Goal: Transaction & Acquisition: Purchase product/service

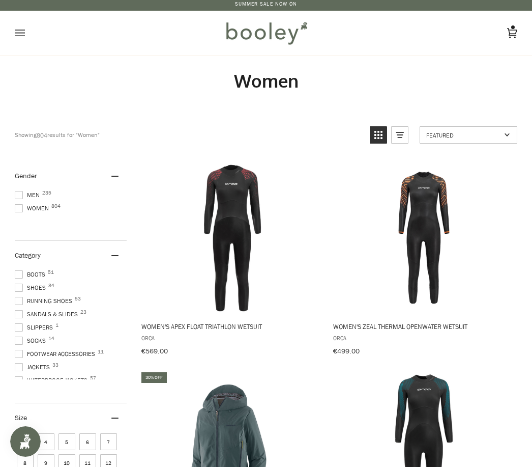
click at [45, 210] on span "Women 804" at bounding box center [33, 208] width 37 height 9
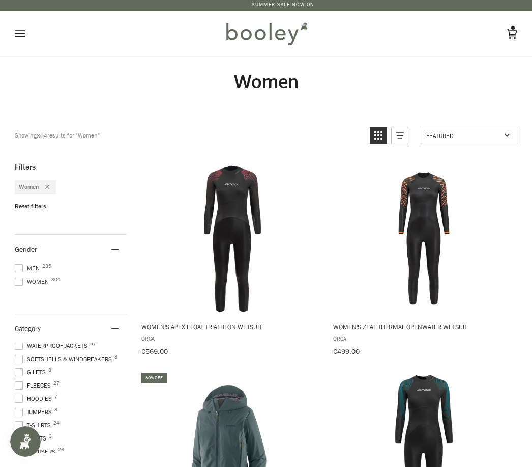
scroll to position [108, 0]
click at [19, 384] on span at bounding box center [19, 385] width 8 height 8
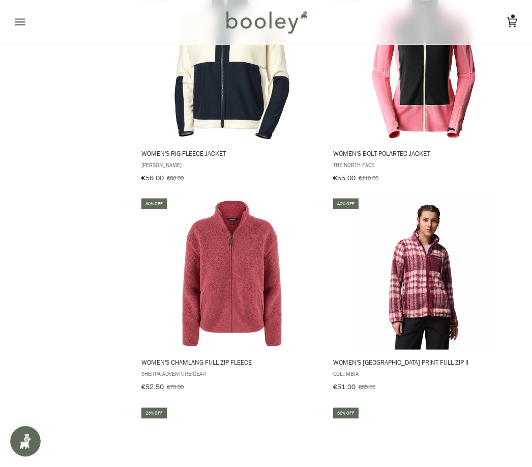
scroll to position [1640, 0]
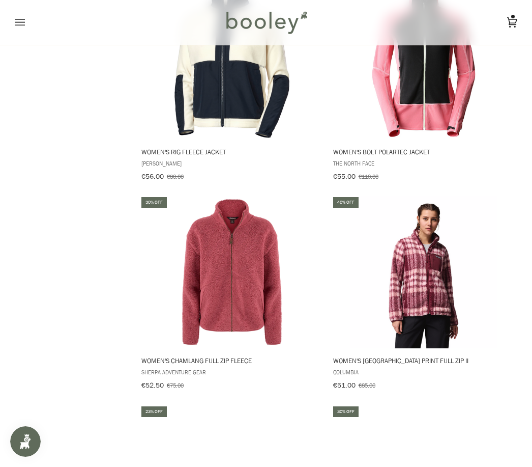
click at [244, 290] on img "Women's Chamlang Full Zip Fleece" at bounding box center [232, 271] width 153 height 153
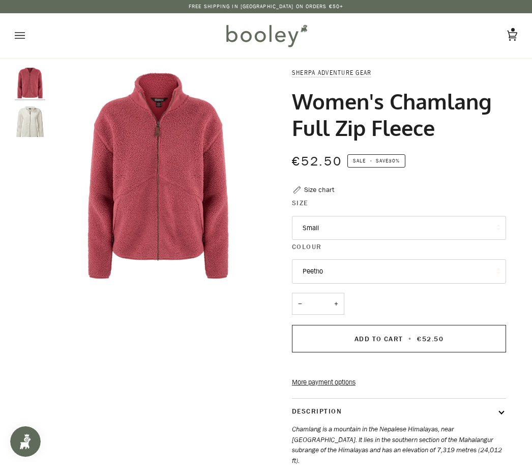
click at [462, 227] on button "Small" at bounding box center [399, 228] width 214 height 24
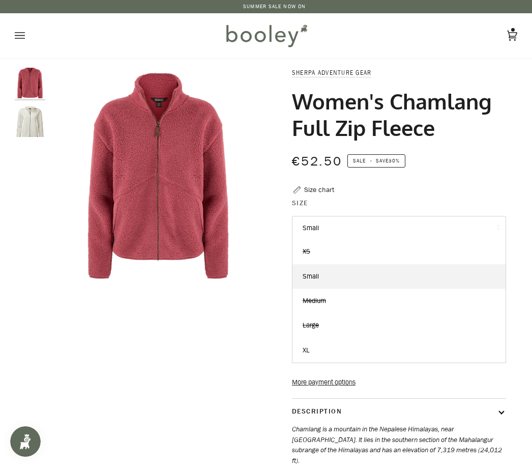
click at [346, 270] on link "Small" at bounding box center [399, 276] width 213 height 24
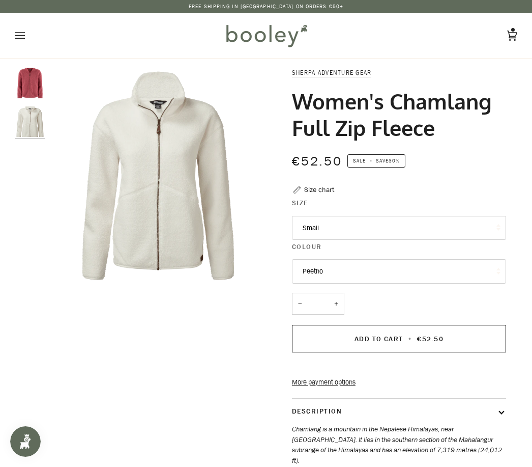
click at [389, 335] on span "Add to Cart" at bounding box center [379, 339] width 49 height 10
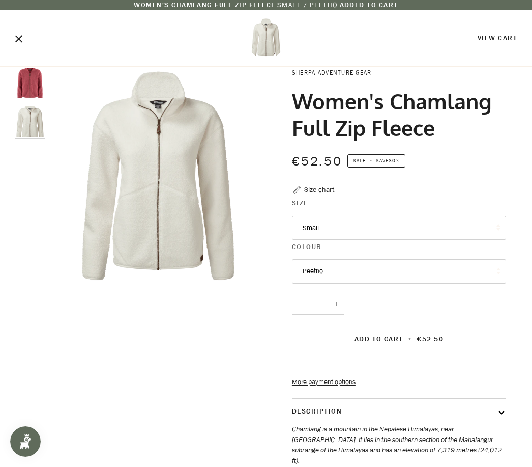
click at [30, 83] on img "Women's Chamlang Full Zip Fleece" at bounding box center [30, 83] width 31 height 31
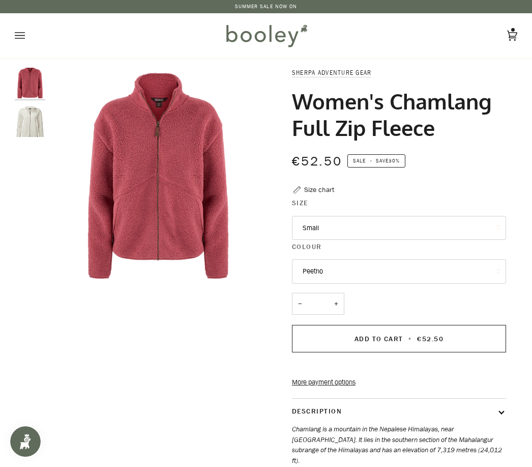
click at [16, 28] on icon "Open menu" at bounding box center [20, 35] width 10 height 15
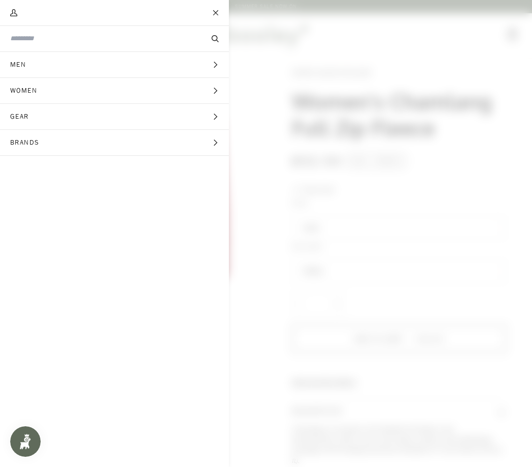
click at [51, 90] on span "Women" at bounding box center [27, 90] width 54 height 25
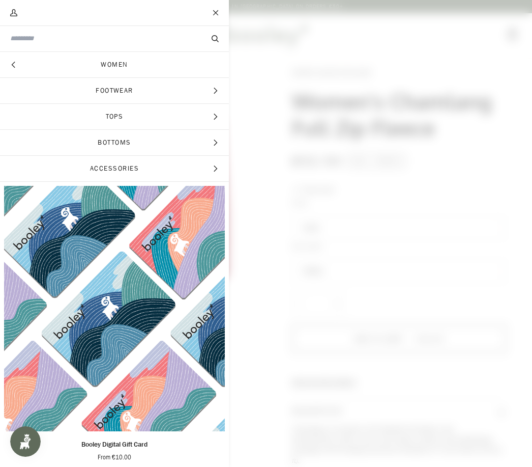
click at [125, 64] on link "Women" at bounding box center [114, 64] width 229 height 25
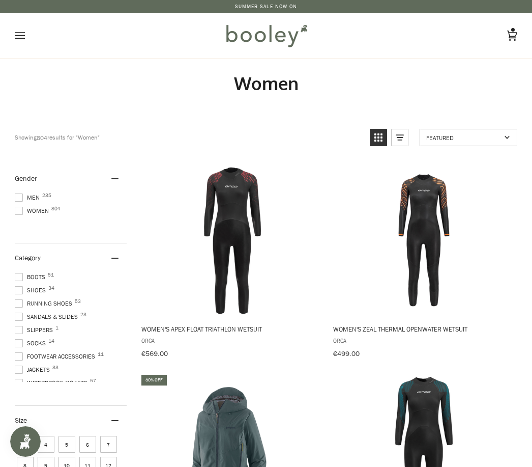
click at [275, 4] on link "SUMMER SALE NOW ON" at bounding box center [266, 7] width 63 height 8
click at [17, 31] on icon "Open menu" at bounding box center [20, 35] width 10 height 15
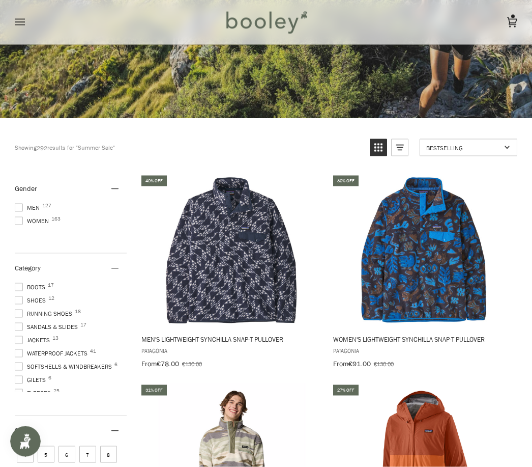
scroll to position [248, 0]
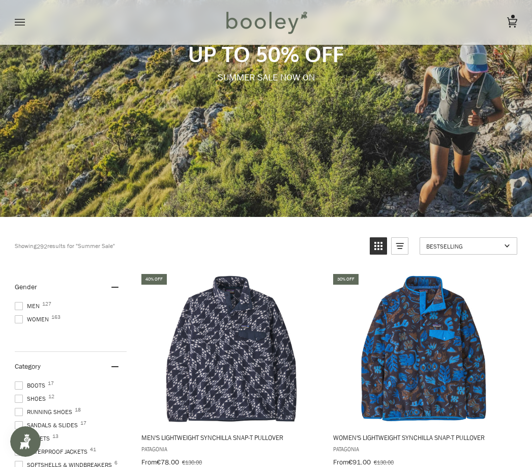
click at [19, 321] on span at bounding box center [19, 319] width 8 height 8
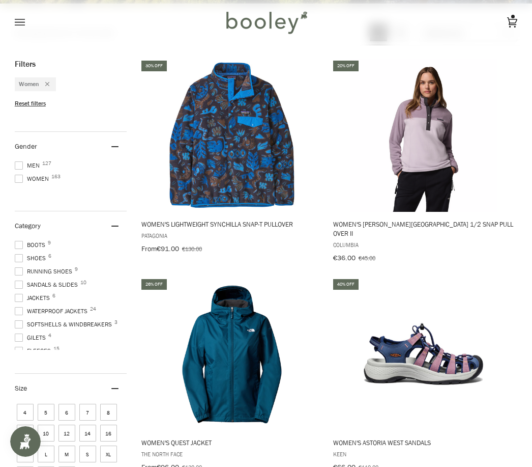
click at [20, 285] on span at bounding box center [19, 284] width 8 height 8
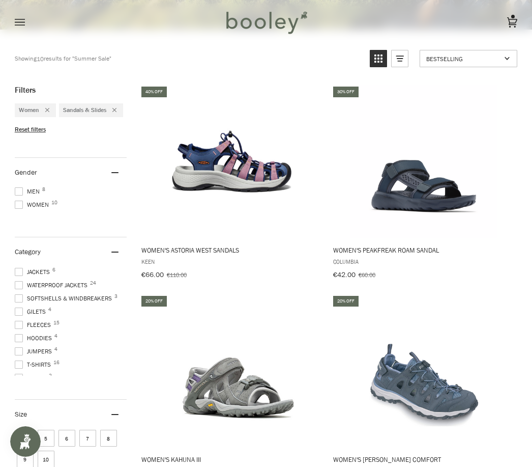
scroll to position [52, 0]
click at [44, 329] on span "Fleeces 15" at bounding box center [34, 324] width 39 height 9
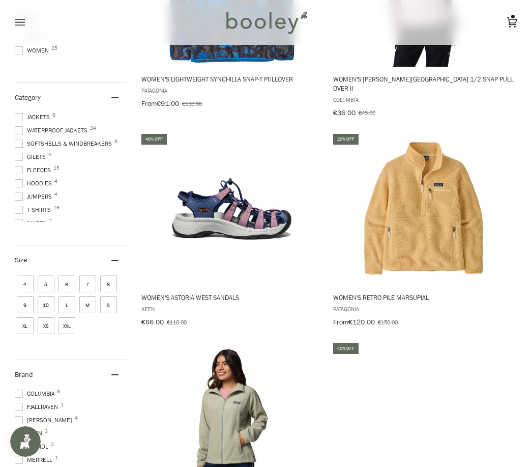
scroll to position [508, 0]
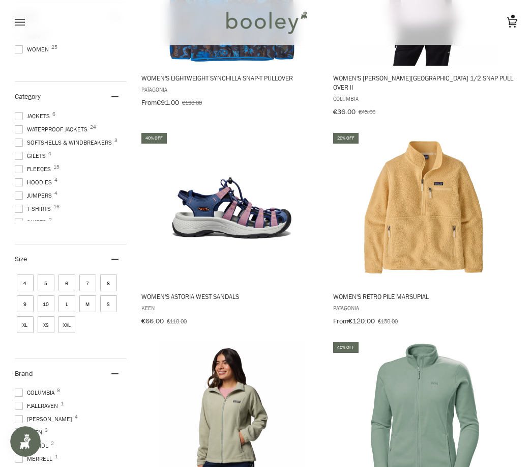
click at [113, 282] on span "8" at bounding box center [108, 282] width 17 height 17
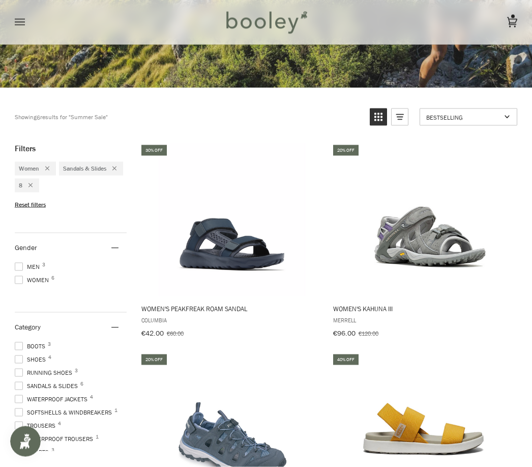
scroll to position [278, 0]
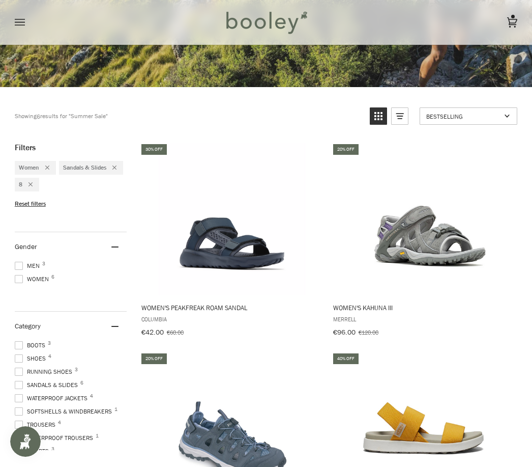
click at [341, 409] on span "Women's Elle Backstrap Sandals" at bounding box center [424, 428] width 184 height 153
click at [33, 180] on div "Remove filter: 8" at bounding box center [27, 184] width 10 height 9
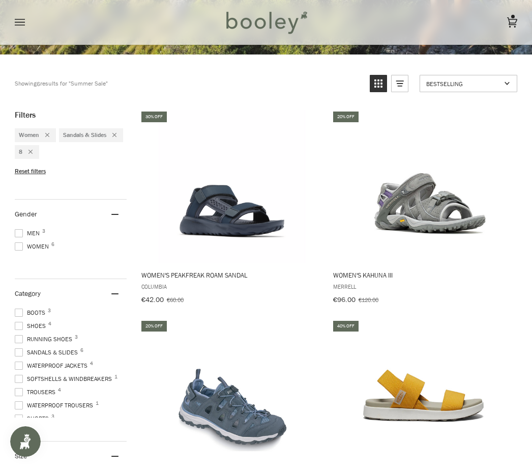
click at [33, 155] on div "Remove filter: 8" at bounding box center [27, 152] width 10 height 9
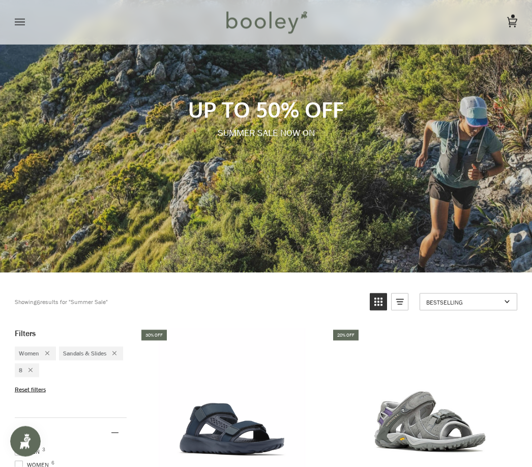
scroll to position [0, 0]
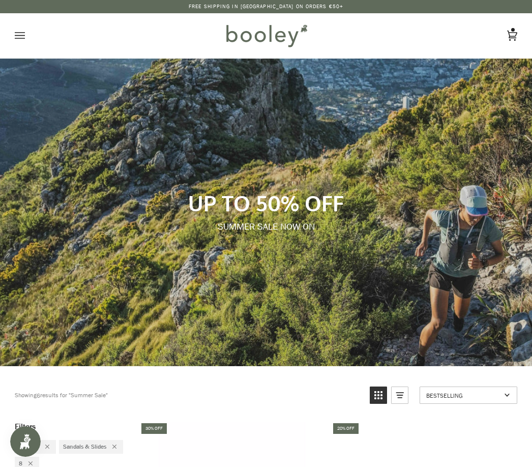
click at [26, 36] on button "Open menu" at bounding box center [30, 35] width 31 height 45
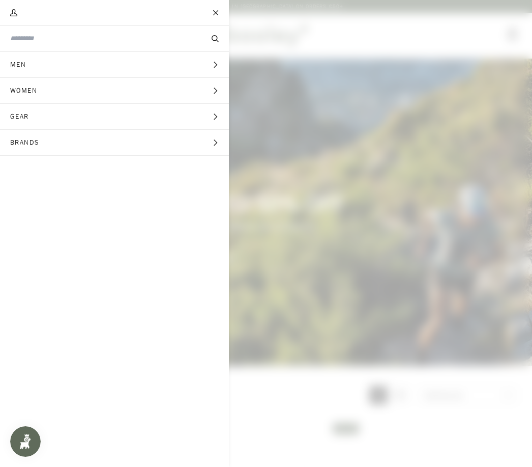
click at [66, 37] on input "Search our store" at bounding box center [97, 39] width 175 height 10
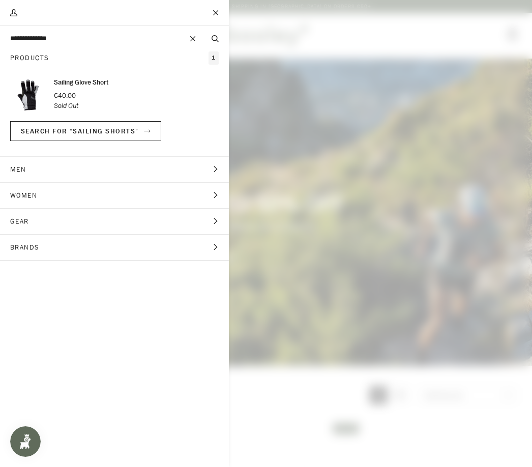
type input "**********"
click at [215, 39] on button "Search" at bounding box center [215, 39] width 27 height 10
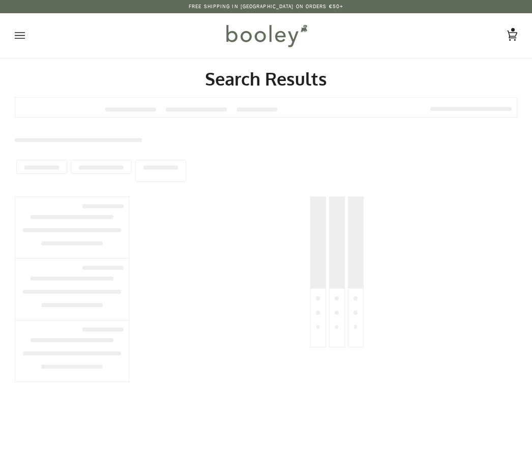
type input "**********"
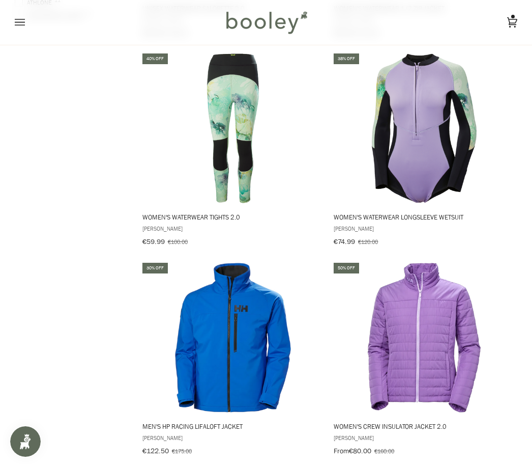
scroll to position [568, 0]
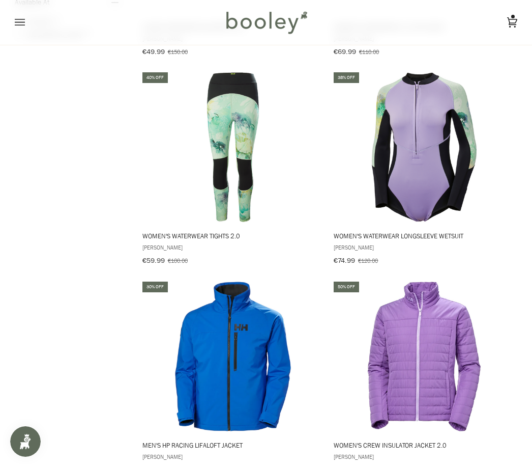
click at [225, 166] on img "Women's WaterWear Tights 2.0" at bounding box center [232, 147] width 153 height 153
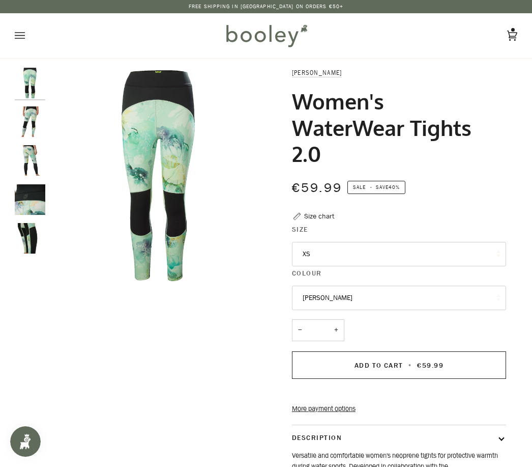
click at [483, 251] on button "XS" at bounding box center [399, 254] width 214 height 24
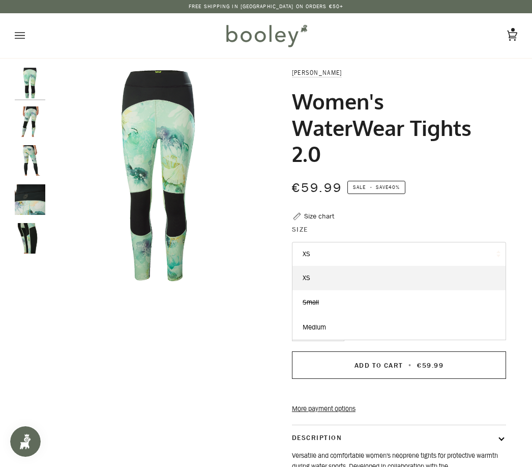
click at [343, 274] on link "XS" at bounding box center [399, 278] width 213 height 24
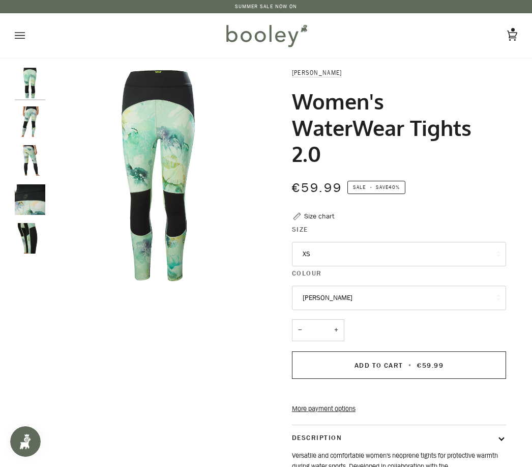
click at [30, 229] on img "Helly Hansen Women's Waterwear Tights 2.0 - Booley Galway" at bounding box center [30, 238] width 31 height 31
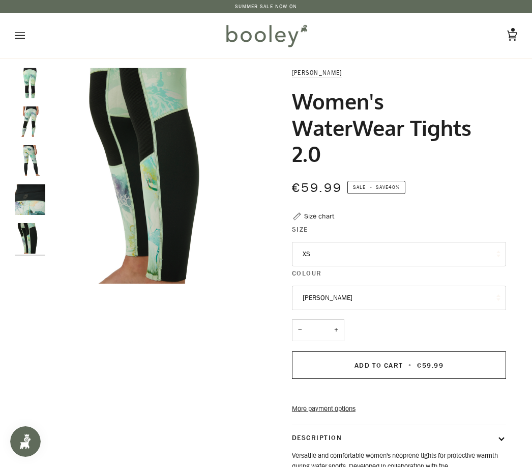
click at [35, 202] on img "Helly Hansen Women's Waterwear Tights 2.0 - Booley Galway" at bounding box center [30, 199] width 31 height 31
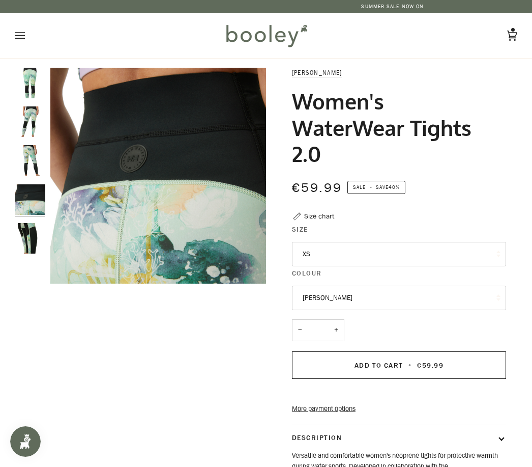
click at [399, 365] on span "Add to Cart" at bounding box center [379, 365] width 49 height 10
click at [21, 33] on icon "Open menu" at bounding box center [20, 35] width 10 height 7
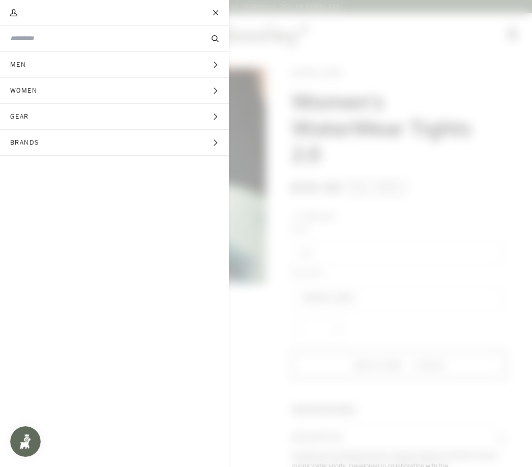
click at [62, 94] on button "Women Expand menu" at bounding box center [114, 91] width 229 height 26
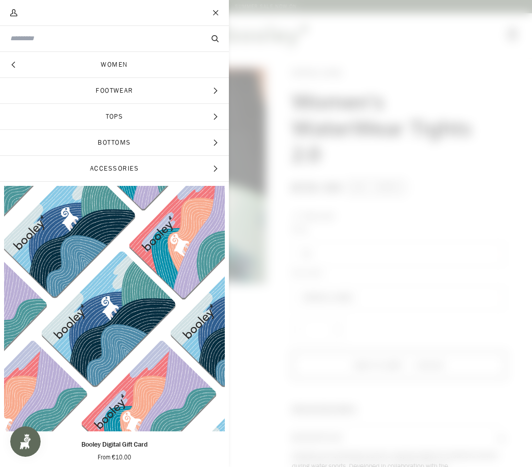
click at [139, 68] on link "Women" at bounding box center [114, 64] width 229 height 25
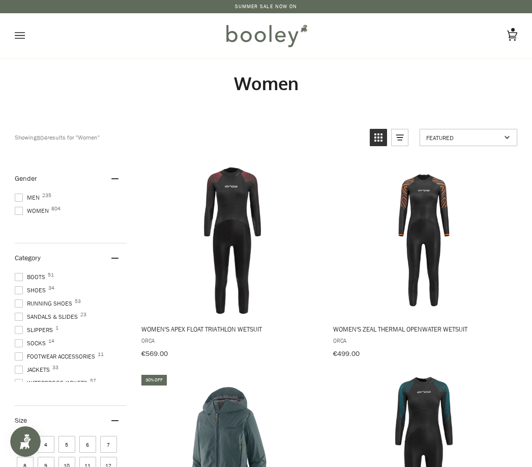
click at [51, 214] on label "Women 804" at bounding box center [71, 210] width 112 height 9
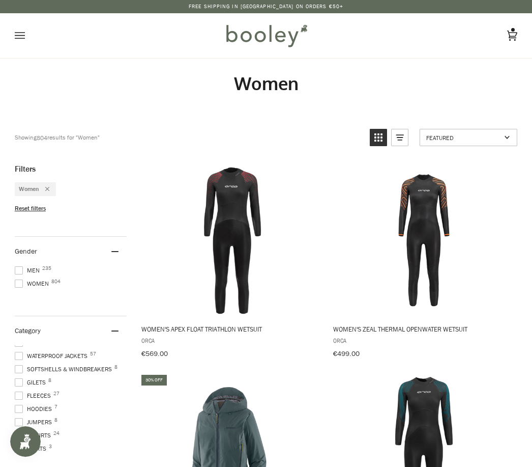
scroll to position [96, 0]
click at [71, 357] on span "Waterproof Jackets 57" at bounding box center [53, 359] width 76 height 9
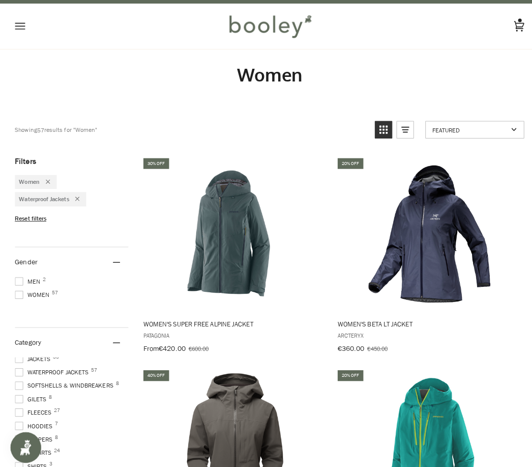
scroll to position [10, 0]
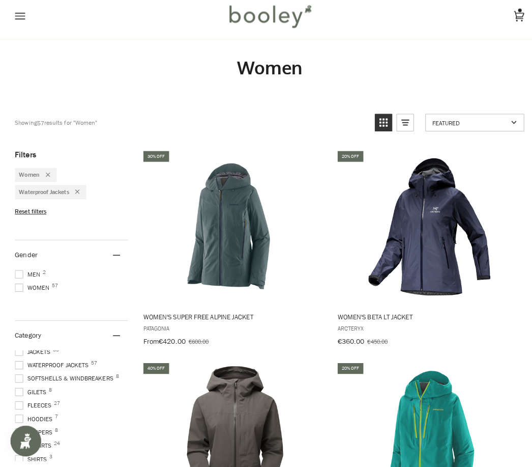
click at [41, 403] on span "Fleeces 27" at bounding box center [34, 406] width 39 height 9
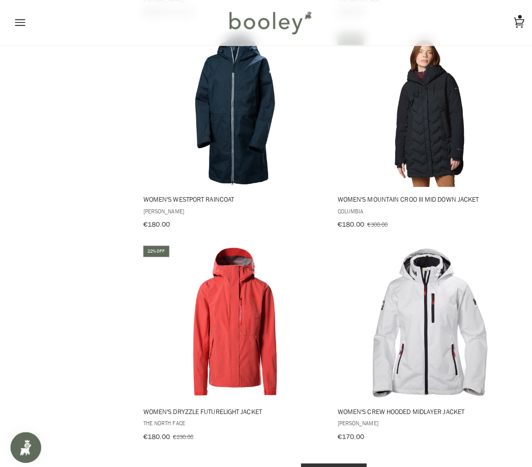
scroll to position [1779, 0]
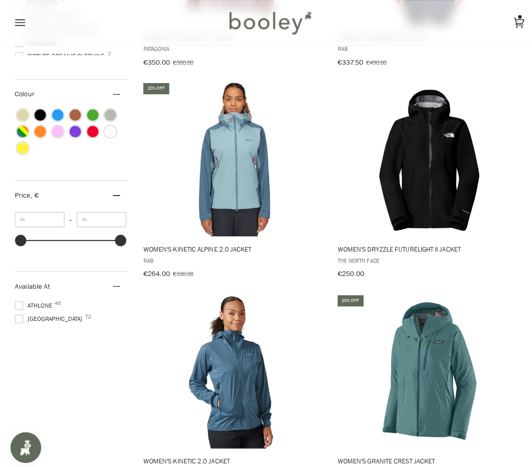
scroll to position [703, 0]
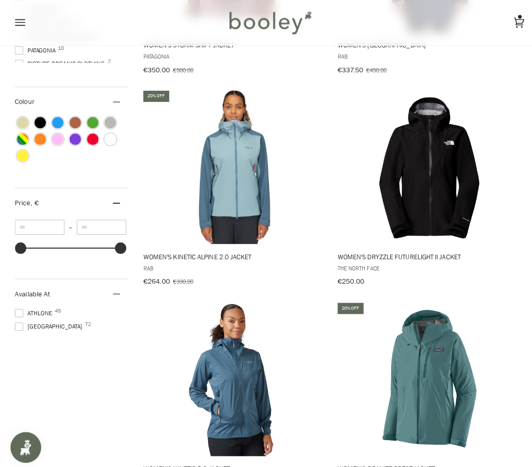
click at [22, 323] on span at bounding box center [19, 322] width 8 height 8
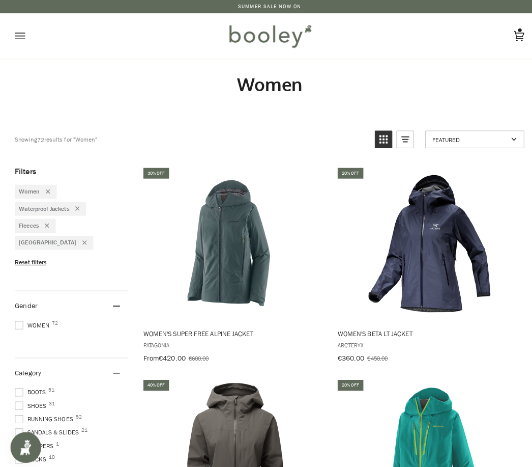
click at [76, 206] on icon "Remove filter: Waterproof Jackets" at bounding box center [76, 206] width 4 height 4
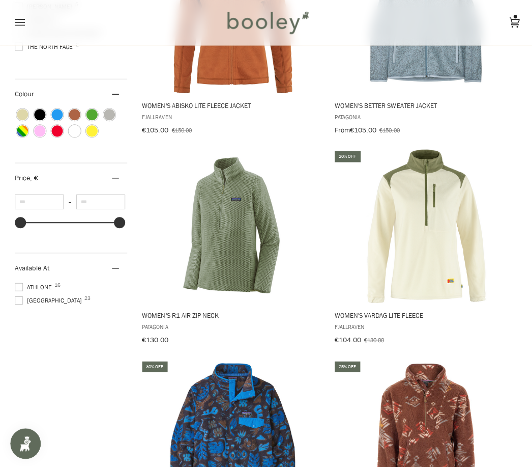
scroll to position [642, 0]
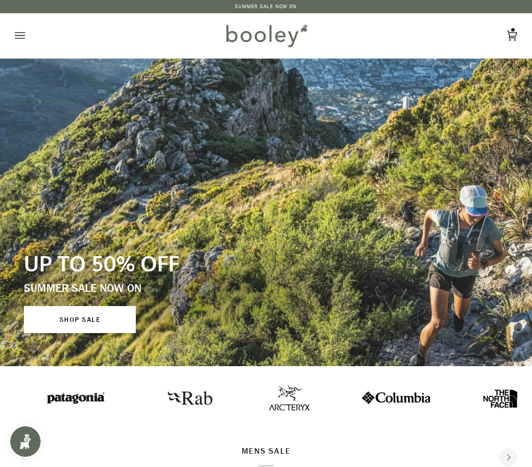
click at [88, 316] on link "SHOP SALE" at bounding box center [80, 319] width 112 height 27
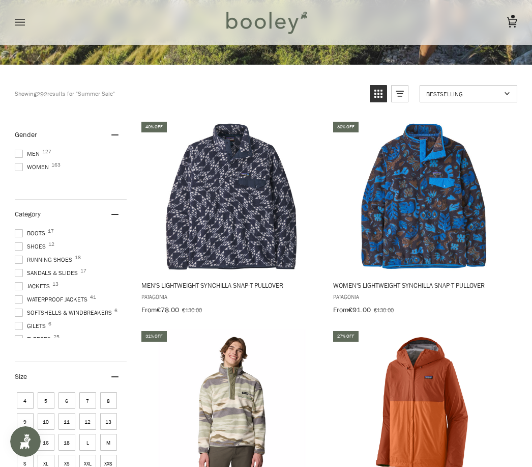
scroll to position [302, 0]
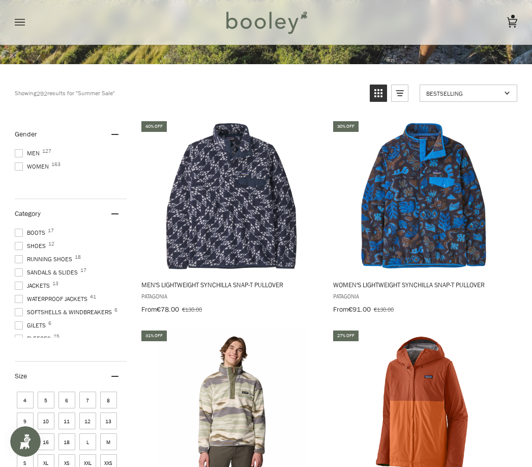
click at [451, 216] on img "Women's Lightweight Synchilla Snap-T Pullover" at bounding box center [424, 196] width 153 height 153
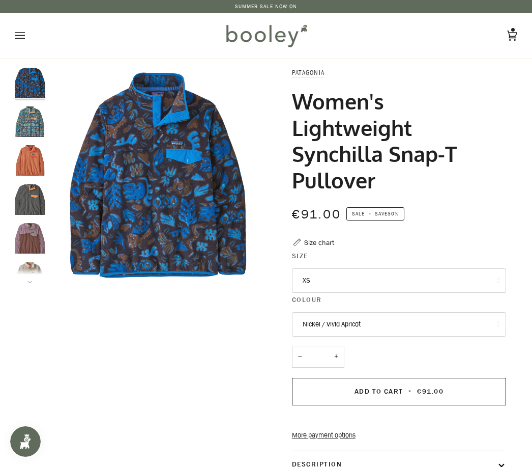
click at [31, 117] on img "Patagonia Women's Light Weight Synchilla Snap-T Pullover High Hopes Geo / Salam…" at bounding box center [30, 121] width 31 height 31
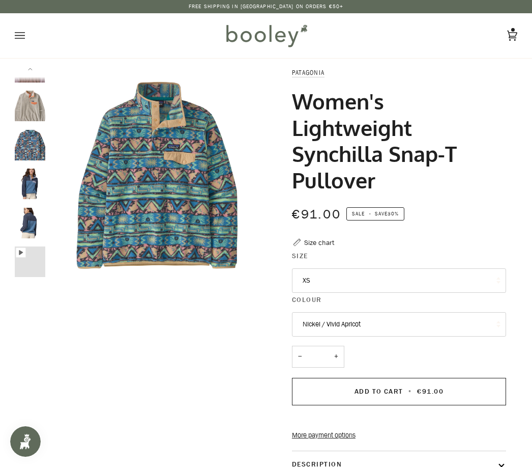
scroll to position [171, 0]
click at [385, 390] on span "Add to Cart" at bounding box center [379, 391] width 49 height 10
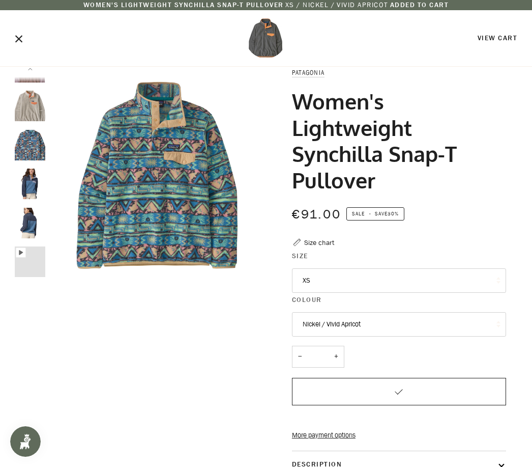
click at [500, 38] on link "View Cart" at bounding box center [498, 38] width 40 height 10
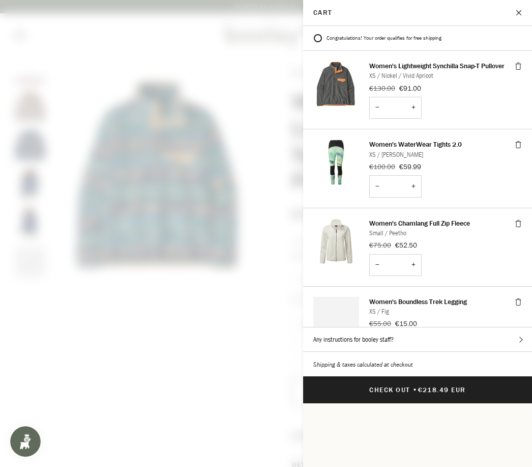
click at [519, 70] on icon "Cart" at bounding box center [519, 67] width 5 height 6
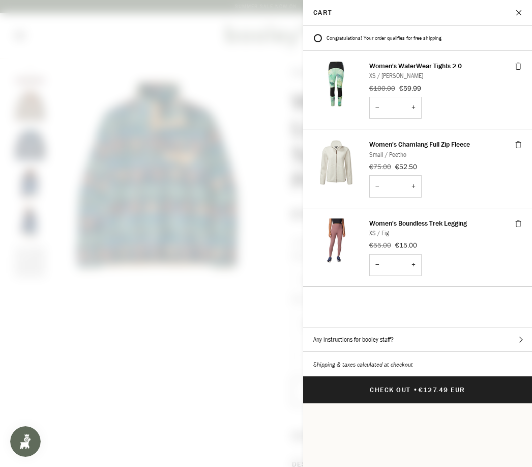
click at [515, 147] on icon "Cart" at bounding box center [518, 144] width 7 height 7
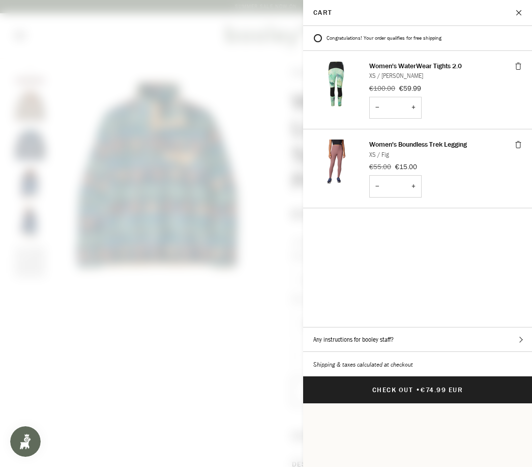
scroll to position [0, 0]
click at [220, 327] on span at bounding box center [266, 233] width 532 height 467
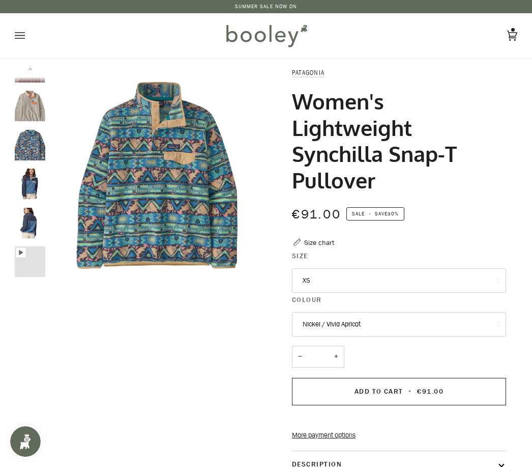
click at [389, 388] on span "Add to Cart" at bounding box center [379, 391] width 49 height 10
click at [380, 326] on button "Nickel / Vivid Apricot" at bounding box center [399, 324] width 214 height 24
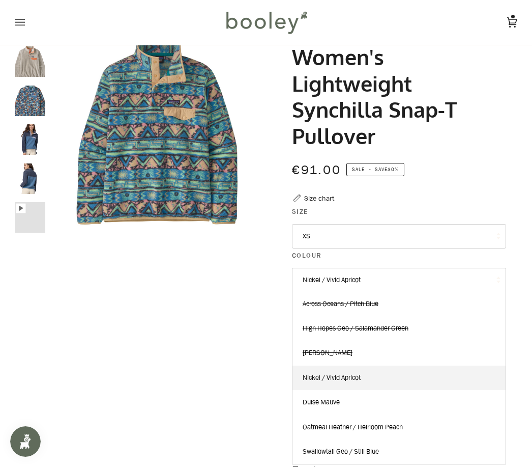
scroll to position [39, 0]
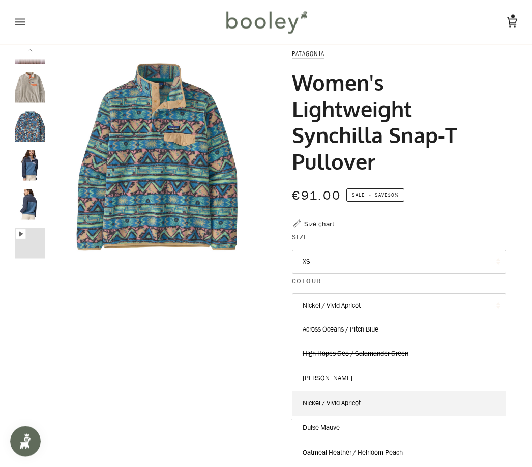
click at [365, 308] on button "Nickel / Vivid Apricot" at bounding box center [399, 306] width 214 height 24
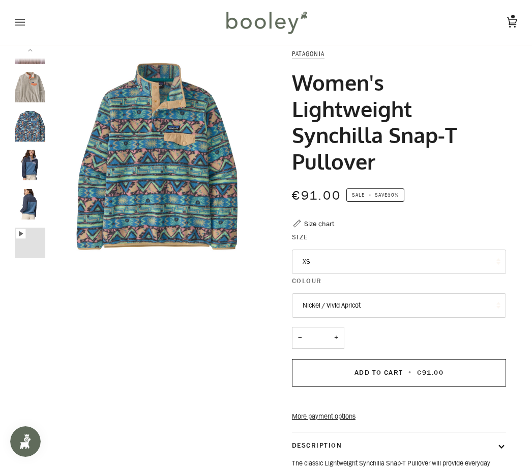
scroll to position [0, 0]
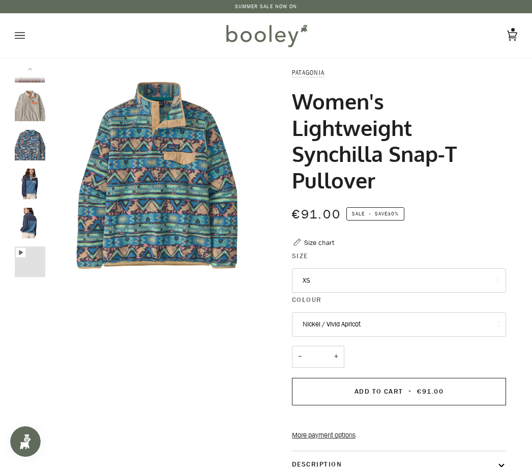
click at [512, 28] on icon at bounding box center [512, 35] width 10 height 15
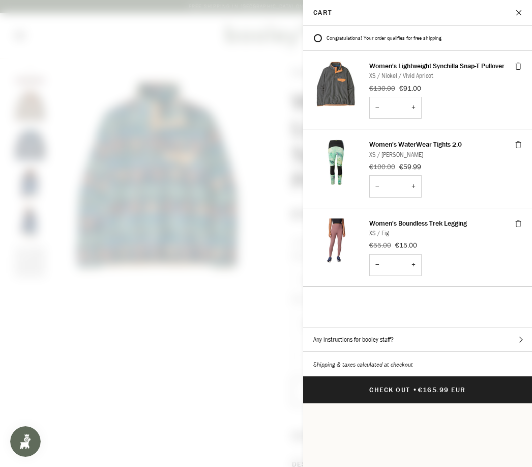
click at [423, 76] on p "XS / Nickel / Vivid Apricot" at bounding box center [439, 75] width 140 height 9
click at [515, 72] on div "Women's Lightweight Synchilla Snap-T Pullover XS / Nickel / Vivid Apricot" at bounding box center [445, 70] width 153 height 19
click at [516, 68] on icon "Cart" at bounding box center [518, 66] width 7 height 7
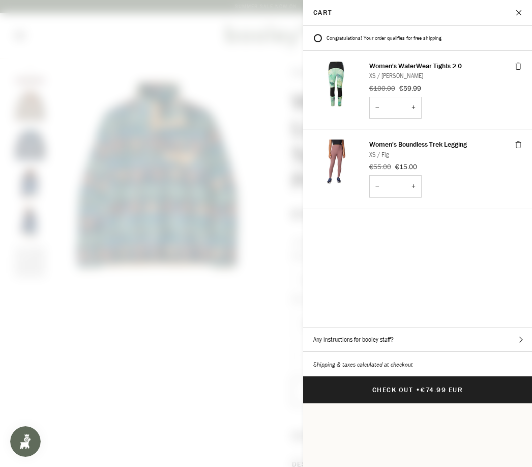
click at [212, 239] on span at bounding box center [266, 233] width 532 height 467
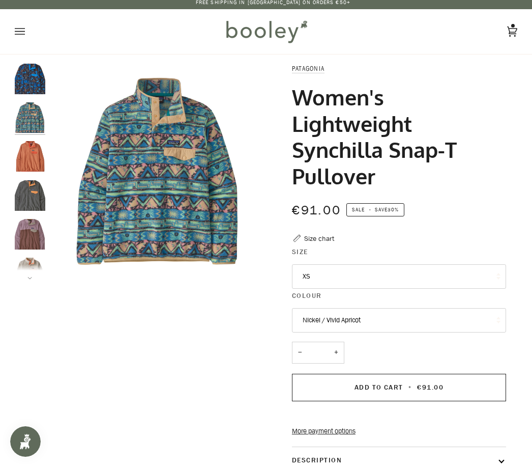
click at [36, 159] on img "Patagonia Women's Light Weight Synchilla Snap-T Pullover Sienna Clay - Booley G…" at bounding box center [30, 156] width 31 height 31
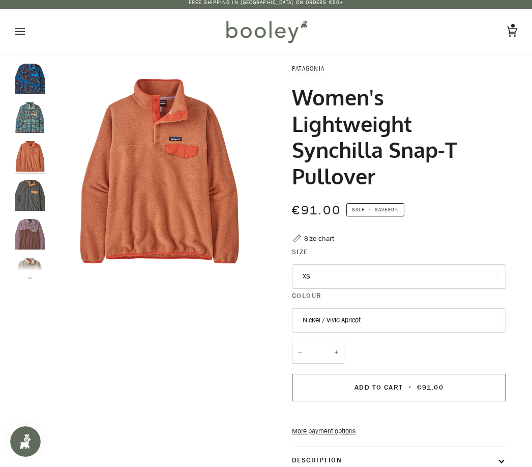
click at [395, 389] on button "Add to Cart • €91.00" at bounding box center [399, 387] width 214 height 27
click at [511, 35] on icon at bounding box center [512, 31] width 10 height 15
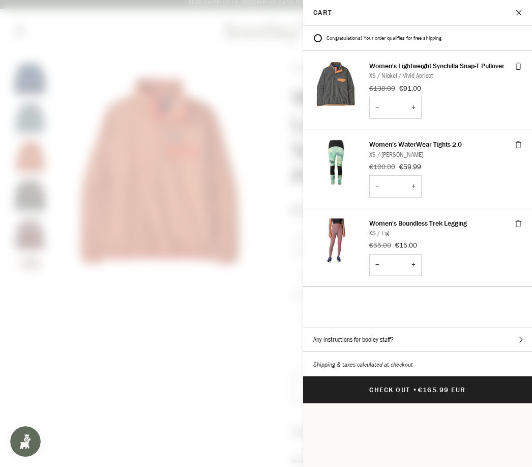
scroll to position [33, 0]
click at [345, 218] on img "Cart" at bounding box center [336, 241] width 46 height 46
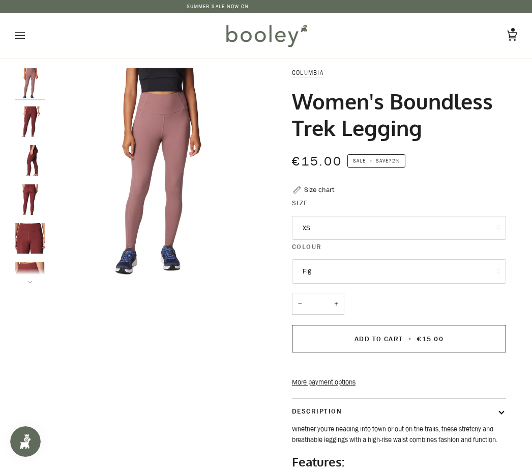
click at [20, 34] on icon "Open menu" at bounding box center [20, 35] width 10 height 15
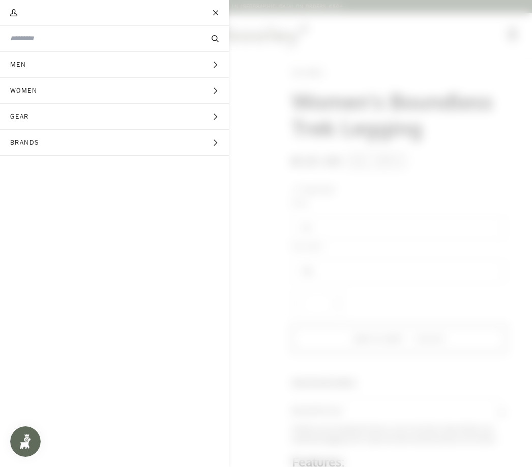
click at [50, 87] on span "Women" at bounding box center [27, 90] width 54 height 25
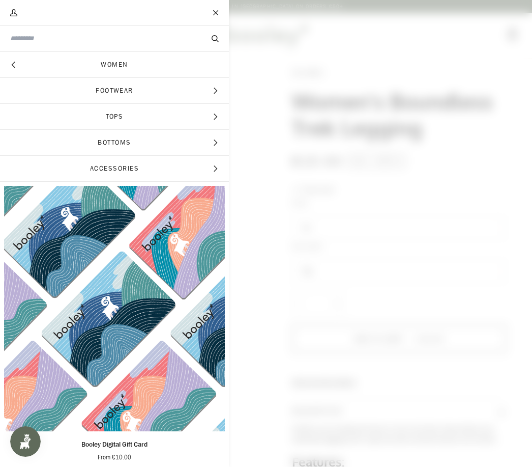
click at [141, 116] on span "Tops" at bounding box center [114, 116] width 229 height 25
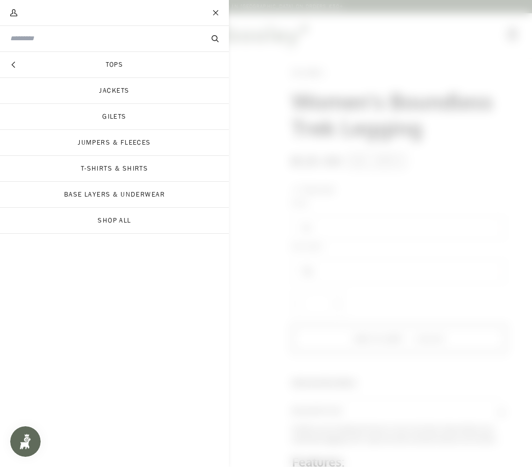
click at [147, 142] on link "Jumpers & Fleeces" at bounding box center [114, 142] width 229 height 25
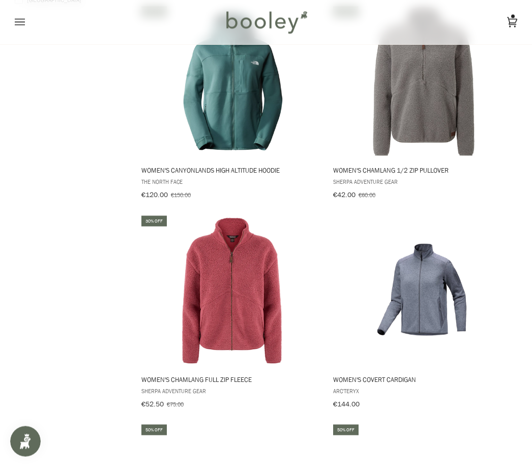
scroll to position [795, 0]
click at [231, 308] on img "Women's Chamlang Full Zip Fleece" at bounding box center [232, 290] width 153 height 153
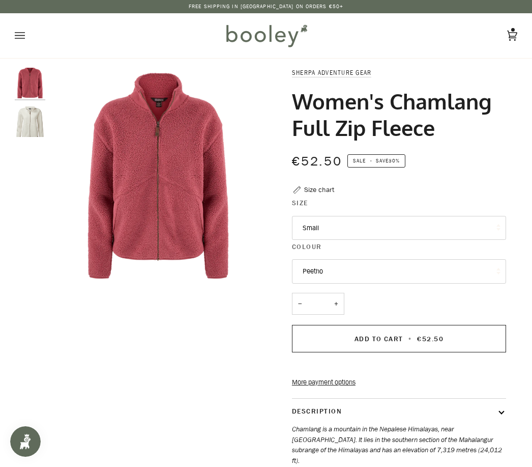
click at [406, 340] on span "•" at bounding box center [411, 339] width 10 height 10
click at [511, 28] on icon at bounding box center [512, 35] width 10 height 15
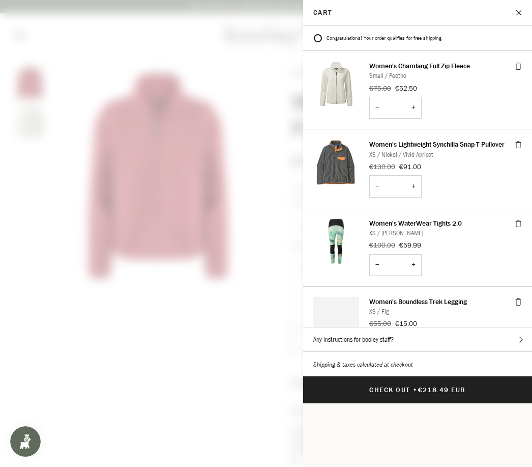
click at [515, 139] on span "Cart" at bounding box center [518, 144] width 7 height 10
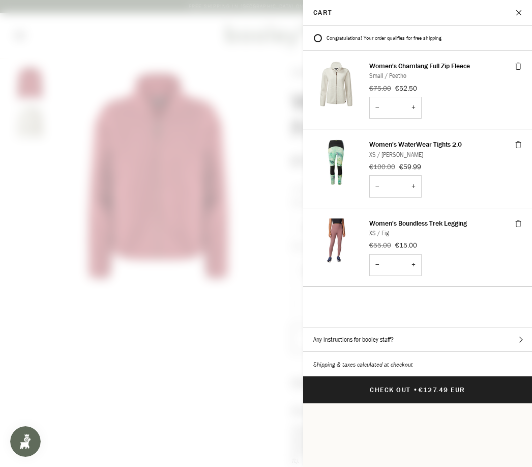
scroll to position [25, 0]
click at [213, 309] on span at bounding box center [266, 233] width 532 height 467
